Goal: Information Seeking & Learning: Find specific fact

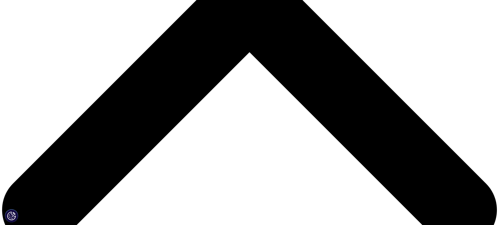
scroll to position [184, 0]
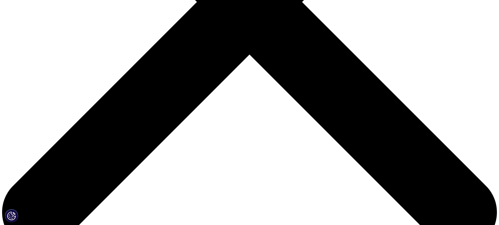
scroll to position [236, 0]
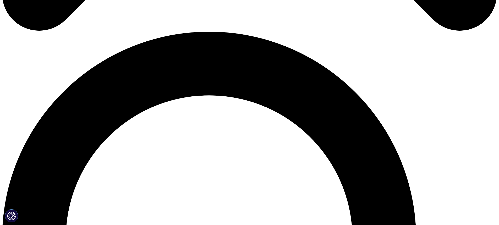
scroll to position [472, 0]
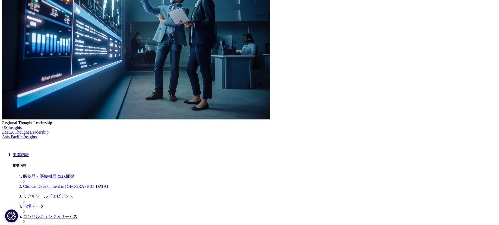
scroll to position [288, 0]
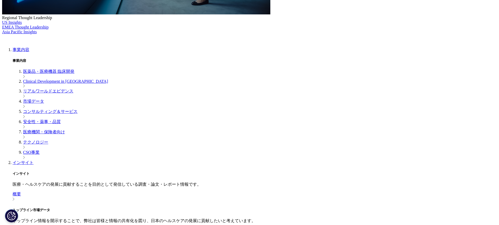
scroll to position [236, 0]
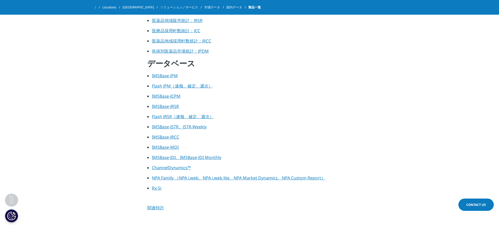
scroll to position [157, 0]
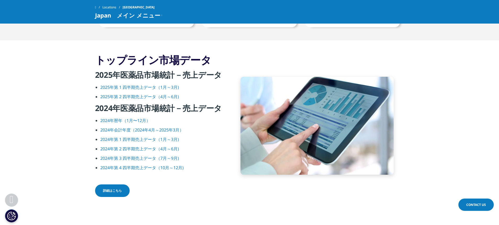
scroll to position [682, 0]
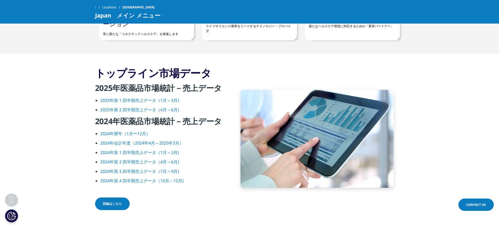
click at [118, 203] on span "詳細はこちら" at bounding box center [112, 204] width 19 height 5
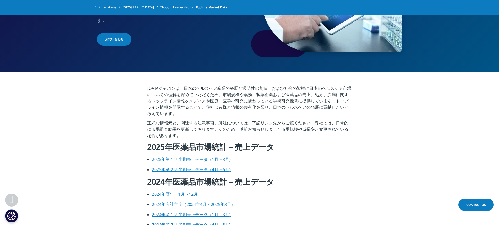
scroll to position [210, 0]
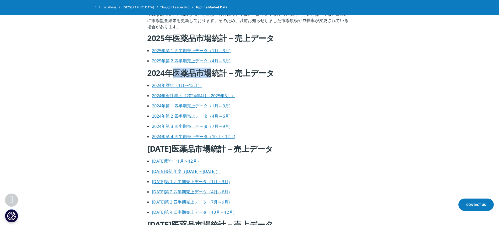
drag, startPoint x: 173, startPoint y: 74, endPoint x: 213, endPoint y: 74, distance: 40.4
click at [213, 74] on h4 "2024年医薬品市場統計－売上データ" at bounding box center [249, 75] width 205 height 14
copy h4 "医薬品市場"
click at [182, 86] on link "2024年暦年（1月〜12月）" at bounding box center [177, 86] width 50 height 6
